Goal: Transaction & Acquisition: Purchase product/service

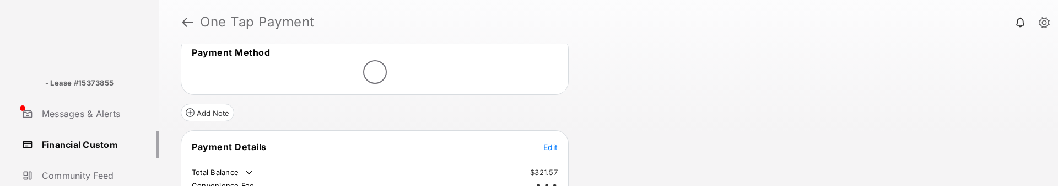
scroll to position [68, 0]
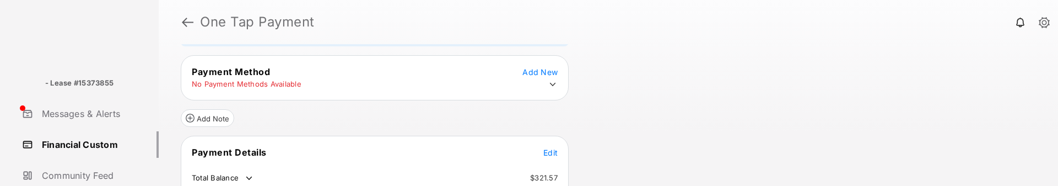
click at [550, 84] on icon at bounding box center [553, 84] width 6 height 3
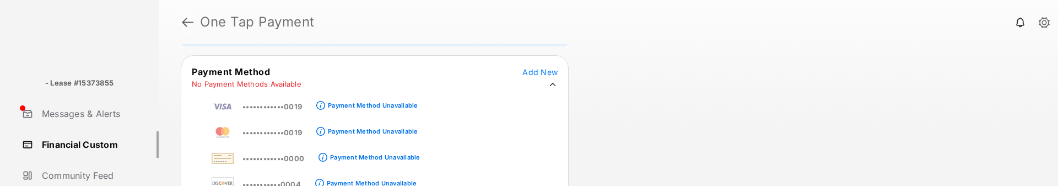
click at [185, 23] on link at bounding box center [188, 22] width 12 height 26
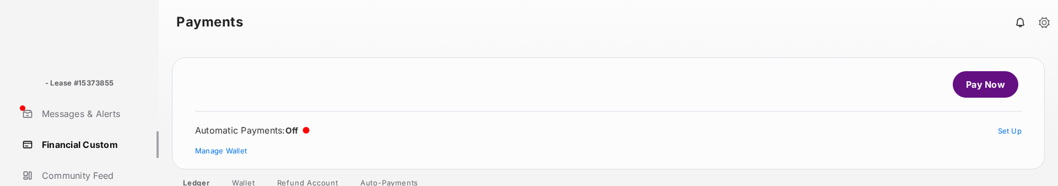
click at [968, 84] on link "Pay Now" at bounding box center [985, 84] width 66 height 26
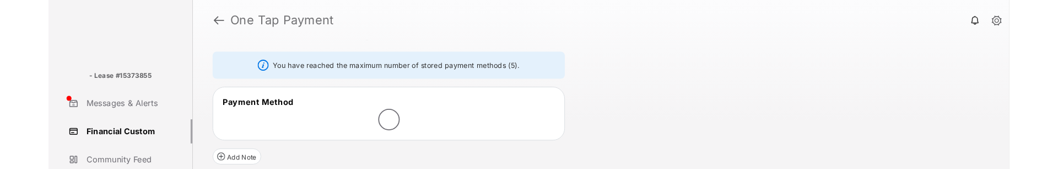
scroll to position [35, 0]
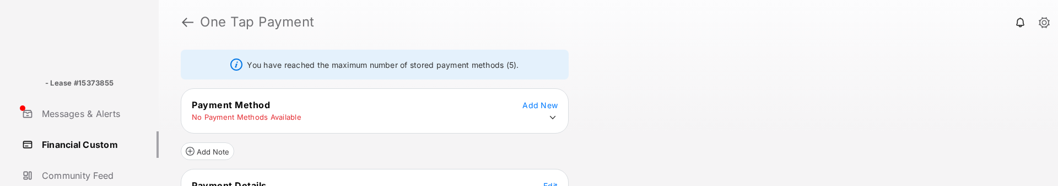
click at [553, 117] on icon at bounding box center [553, 117] width 10 height 10
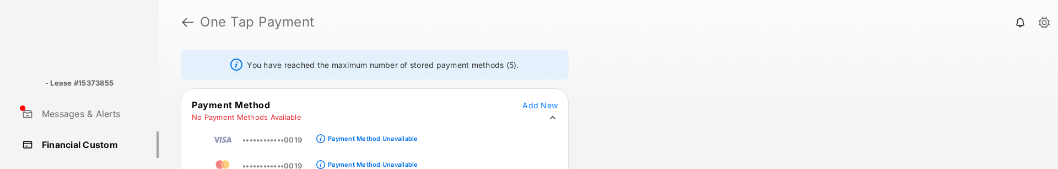
click at [182, 23] on link at bounding box center [188, 22] width 12 height 26
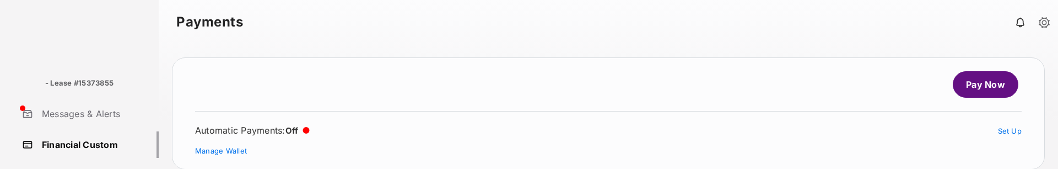
click at [965, 83] on link "Pay Now" at bounding box center [985, 84] width 66 height 26
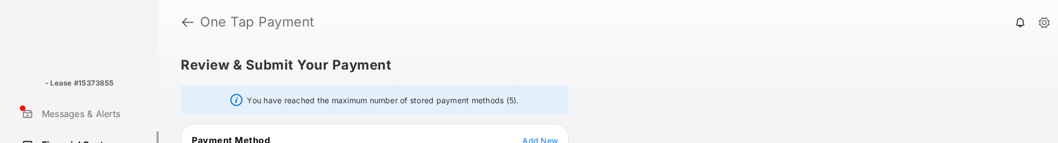
click at [185, 23] on link at bounding box center [188, 22] width 12 height 26
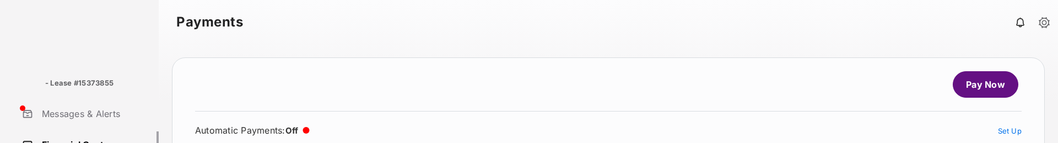
click at [968, 85] on link "Pay Now" at bounding box center [985, 84] width 66 height 26
